Goal: Information Seeking & Learning: Learn about a topic

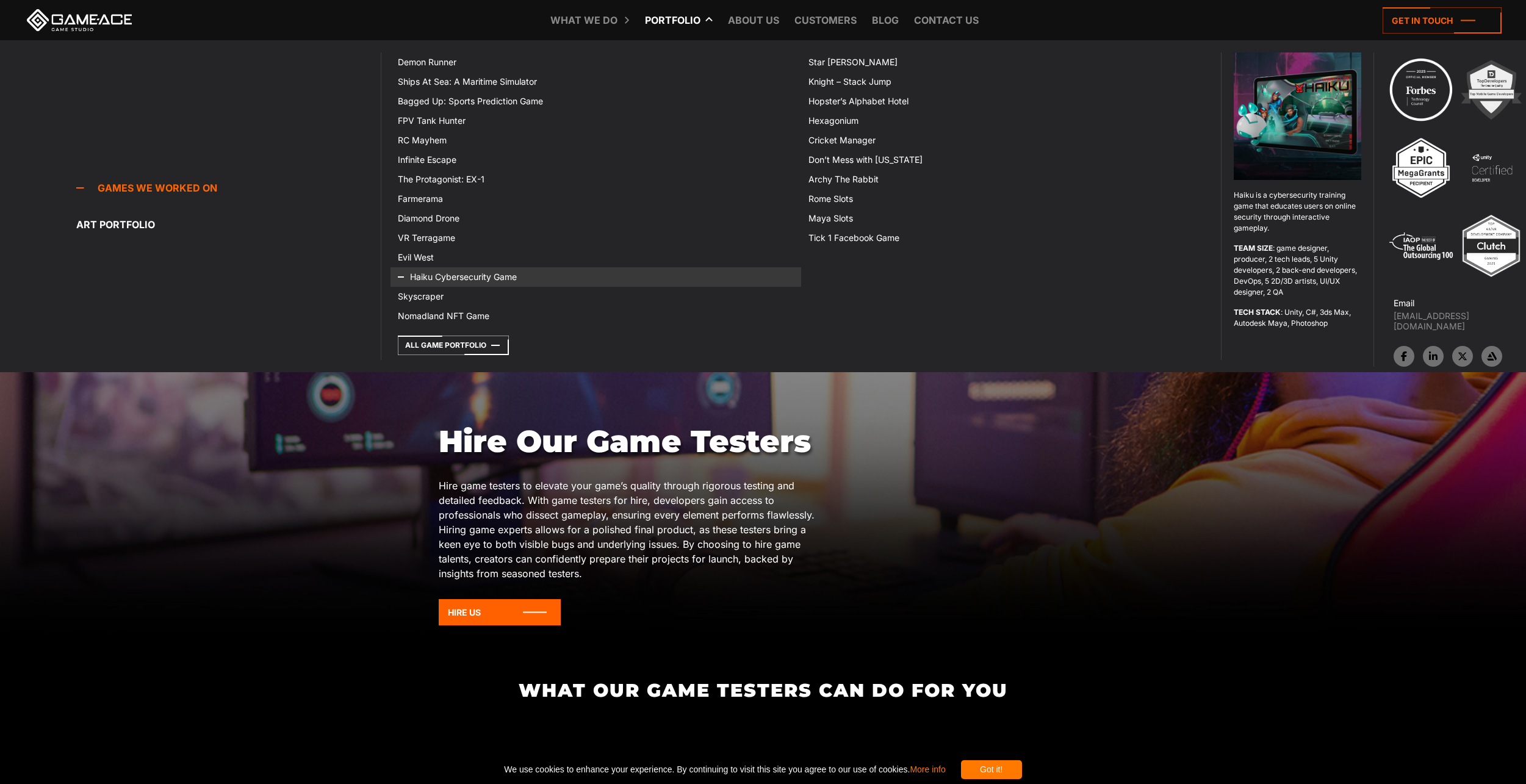
click at [477, 277] on link "Haiku Cybersecurity Game" at bounding box center [595, 277] width 410 height 19
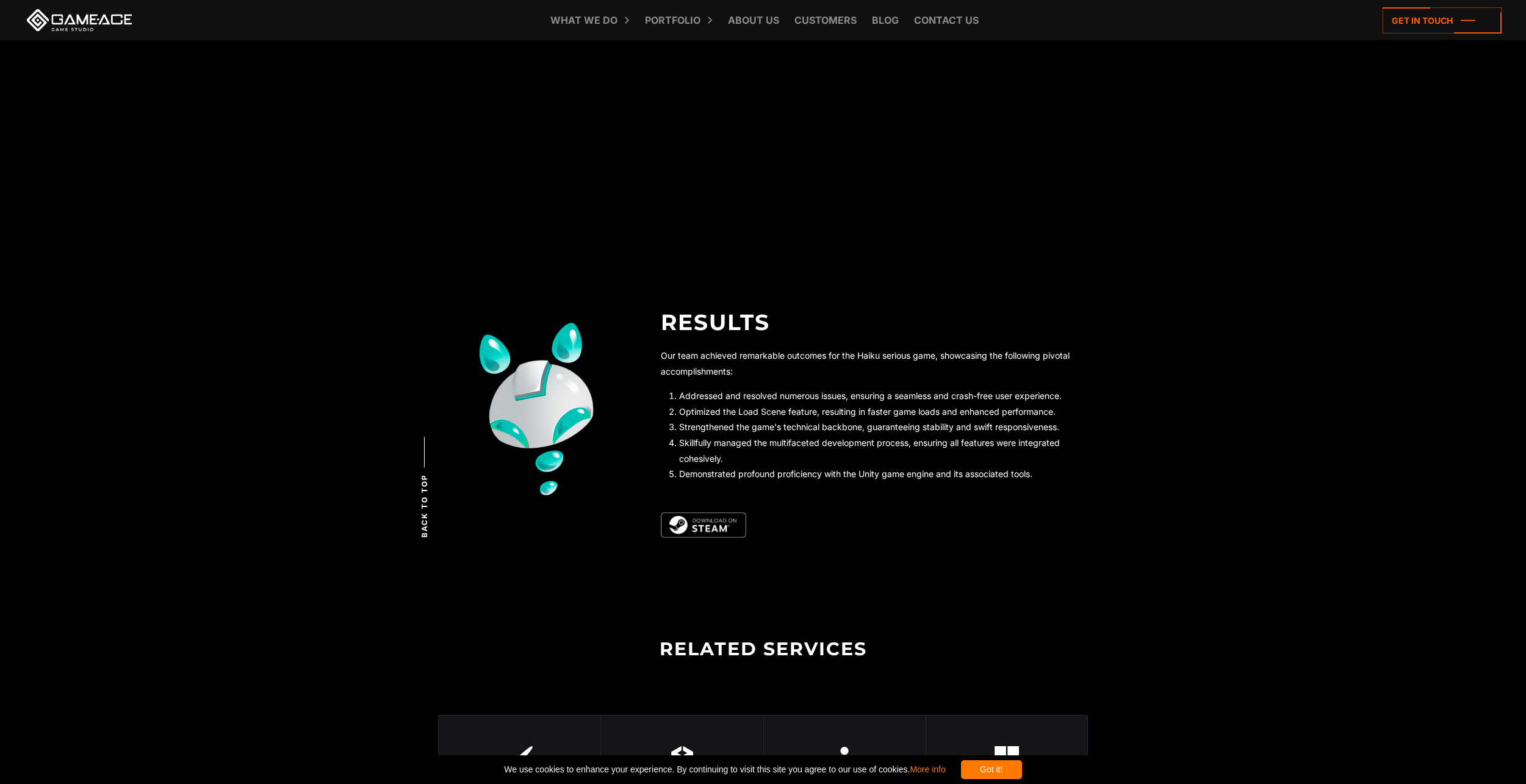
scroll to position [3232, 0]
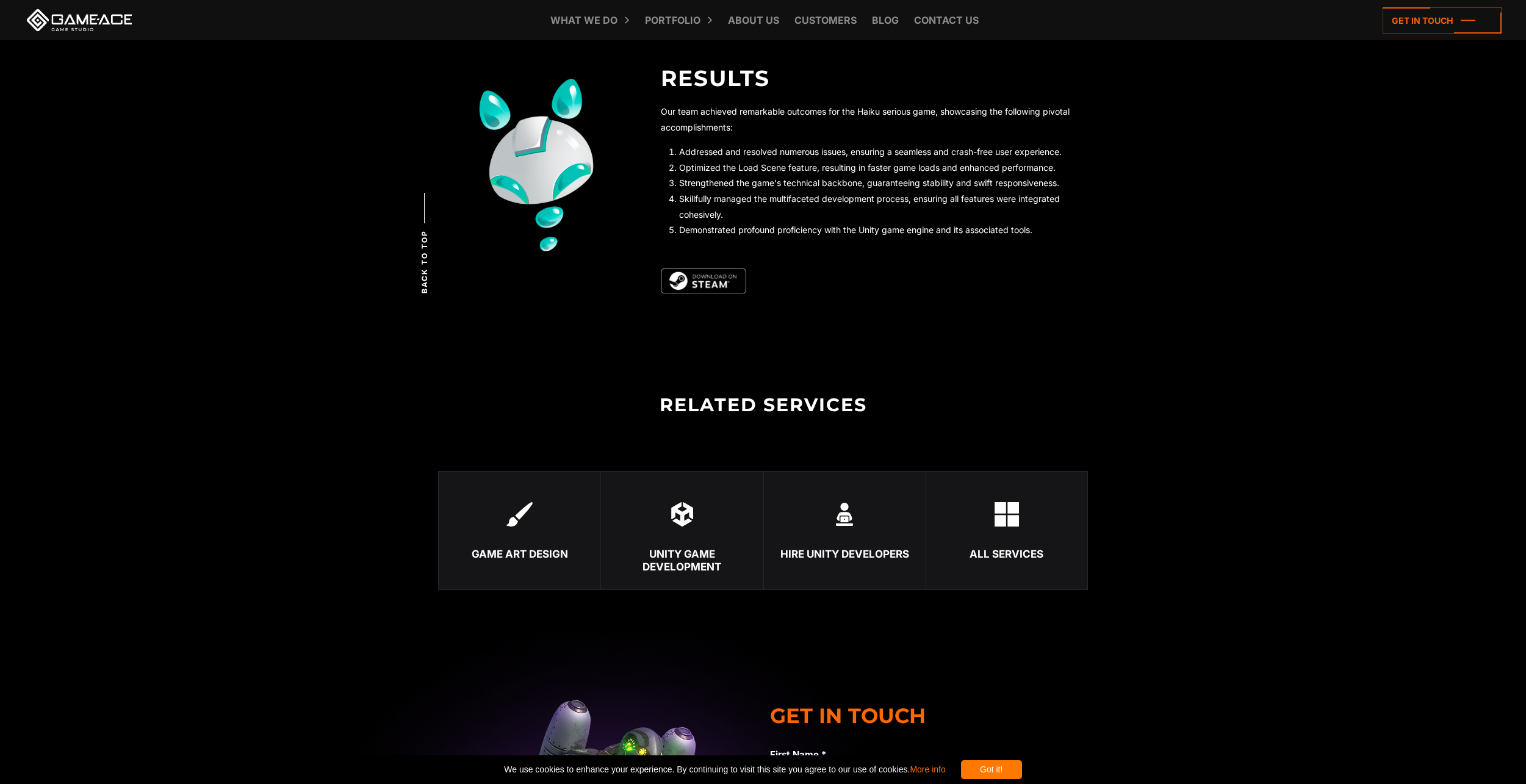
click at [692, 284] on img at bounding box center [703, 281] width 86 height 26
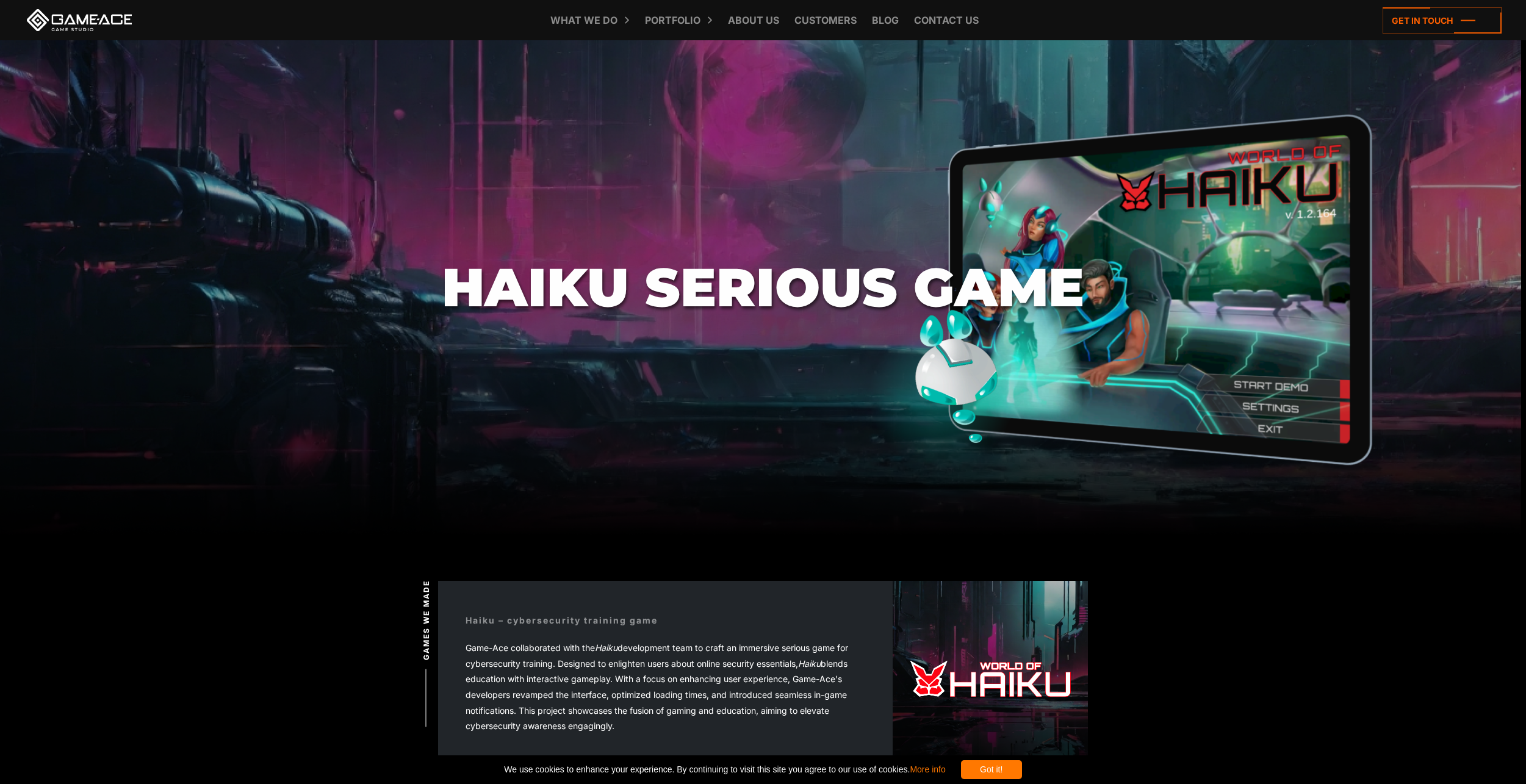
scroll to position [122, 0]
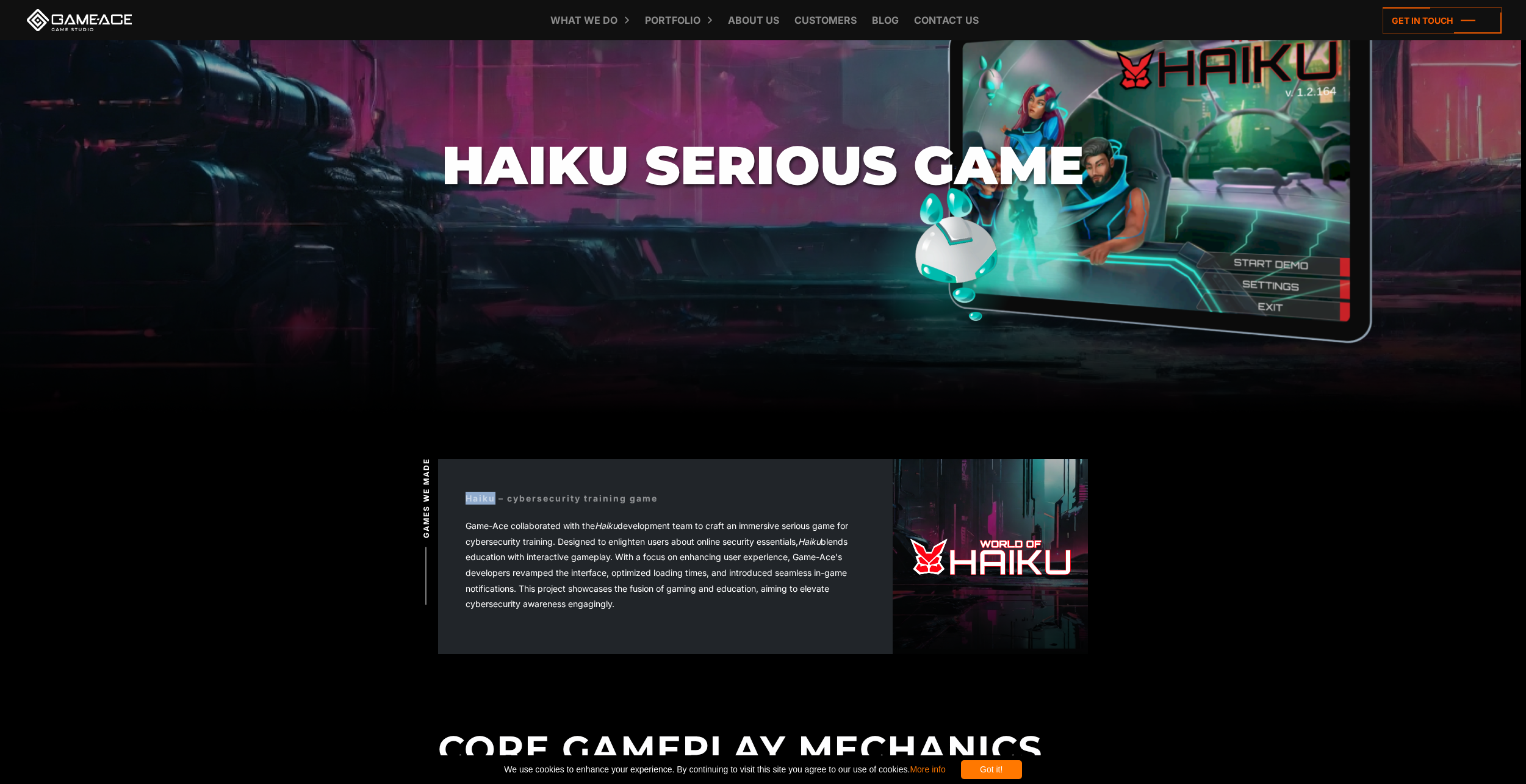
drag, startPoint x: 464, startPoint y: 495, endPoint x: 493, endPoint y: 506, distance: 31.0
click at [493, 506] on div "Haiku – cybersecurity training game Game-Ace collaborated with the Haiku develo…" at bounding box center [665, 556] width 455 height 184
copy div "Haiku"
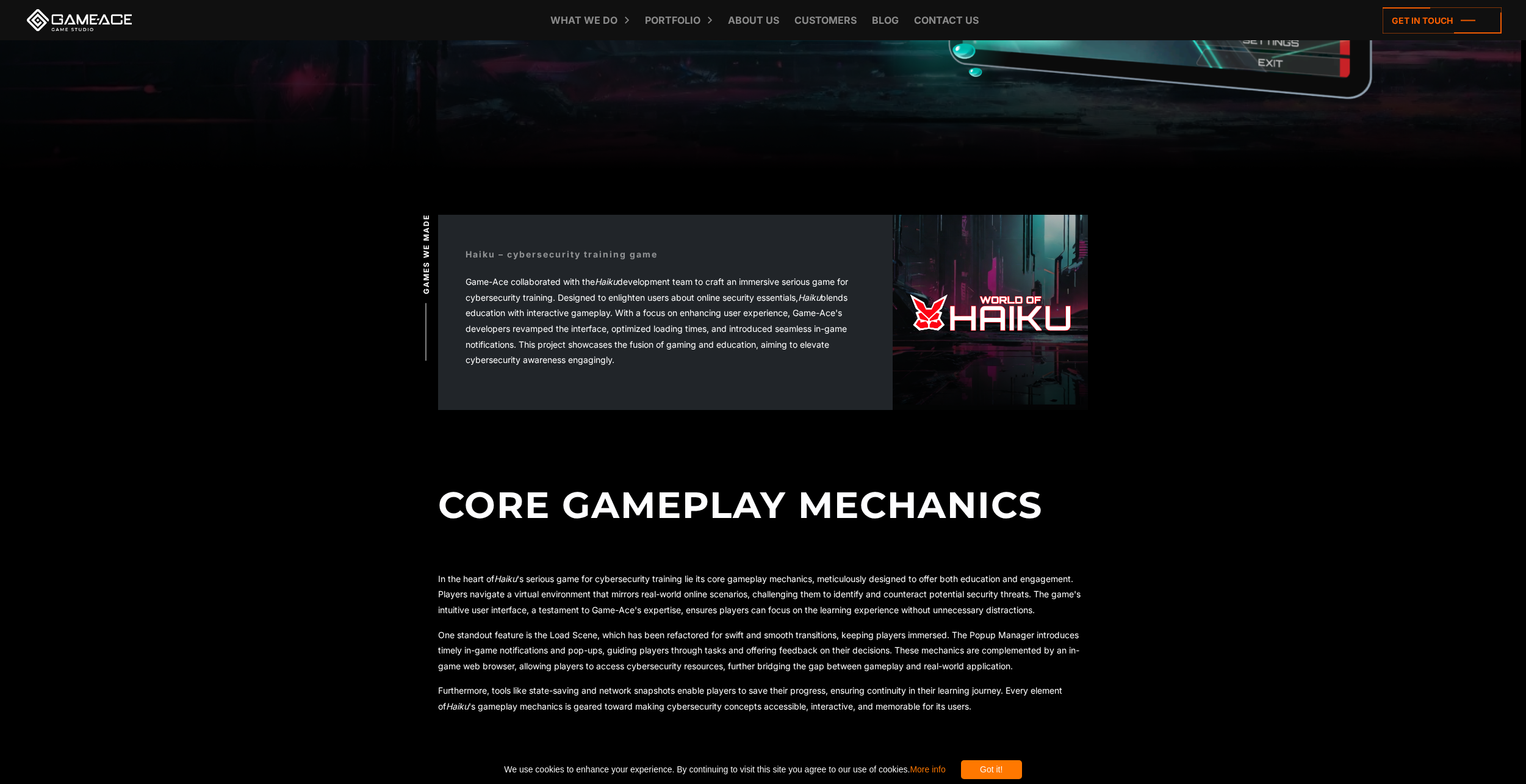
click at [722, 337] on p "Game-Ace collaborated with the Haiku development team to craft an immersive ser…" at bounding box center [665, 321] width 400 height 94
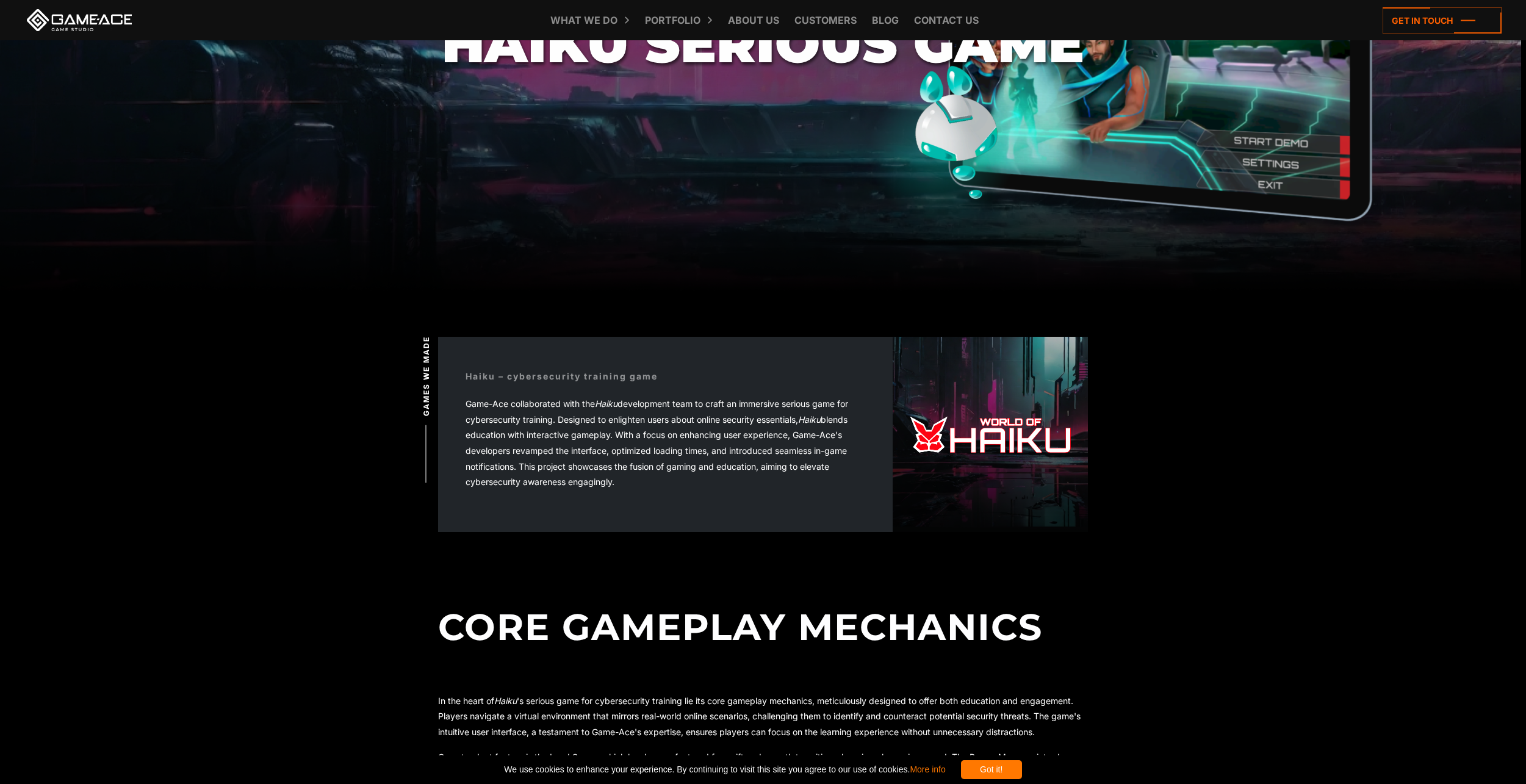
scroll to position [0, 0]
